Goal: Information Seeking & Learning: Learn about a topic

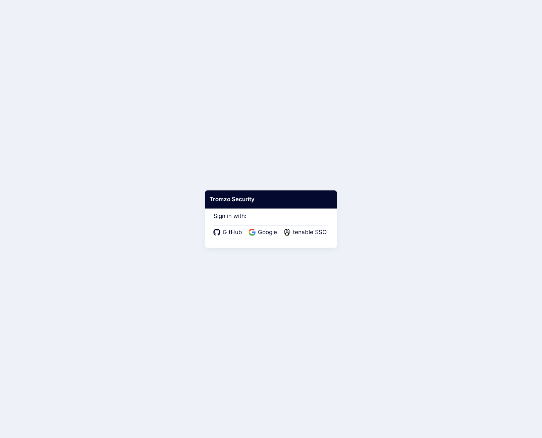
click at [302, 227] on div "GitHub Google tenable SSO" at bounding box center [270, 232] width 115 height 14
click at [303, 231] on span "tenable SSO" at bounding box center [310, 232] width 38 height 9
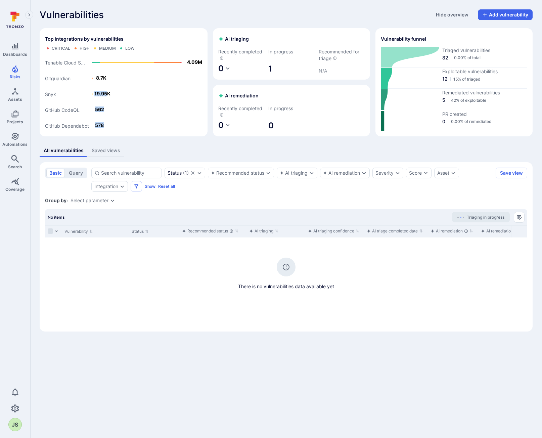
drag, startPoint x: 94, startPoint y: 93, endPoint x: 107, endPoint y: 93, distance: 13.1
click at [107, 93] on g "GitHub Dependabot GitHub CodeQL Snyk Gitguardian Tenable Cloud S... 578 562 19.…" at bounding box center [123, 93] width 157 height 87
click at [107, 93] on text "19.95K" at bounding box center [102, 94] width 16 height 6
click at [100, 109] on text "562" at bounding box center [99, 109] width 9 height 6
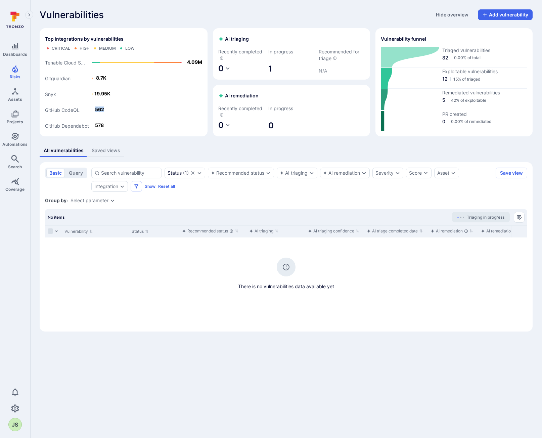
click at [100, 109] on text "562" at bounding box center [99, 109] width 9 height 6
click at [101, 97] on rect "Top integrations by vulnerabilities bar" at bounding box center [123, 92] width 157 height 77
click at [107, 93] on text "19.95K" at bounding box center [102, 94] width 16 height 6
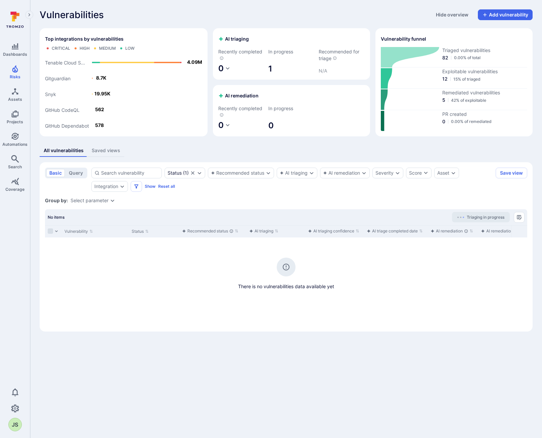
click at [105, 105] on rect "Top integrations by vulnerabilities bar" at bounding box center [123, 92] width 157 height 77
click at [167, 99] on rect "Top integrations by vulnerabilities bar" at bounding box center [123, 92] width 157 height 77
